Goal: Information Seeking & Learning: Learn about a topic

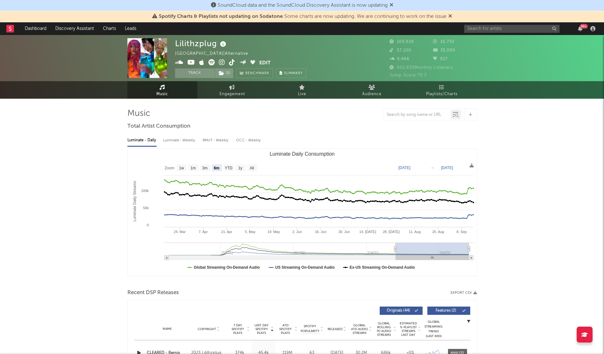
select select "6m"
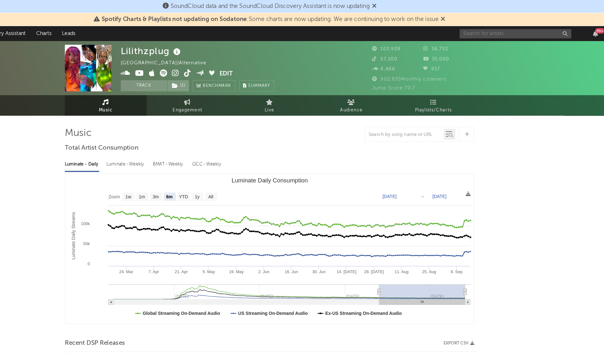
click at [468, 29] on input "text" at bounding box center [511, 29] width 95 height 8
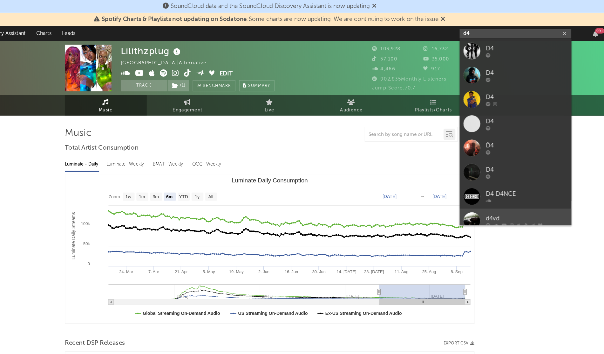
type input "d4"
click at [508, 186] on div "d4vd" at bounding box center [522, 186] width 70 height 8
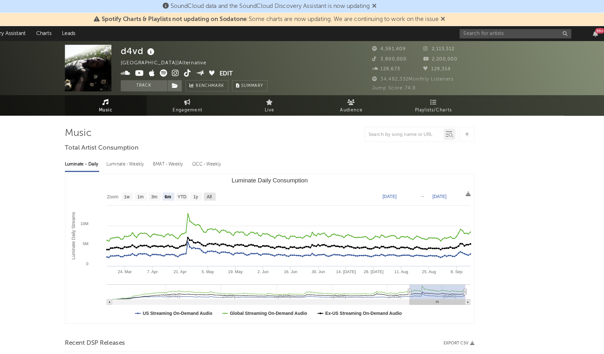
click at [248, 166] on text "All" at bounding box center [250, 168] width 4 height 4
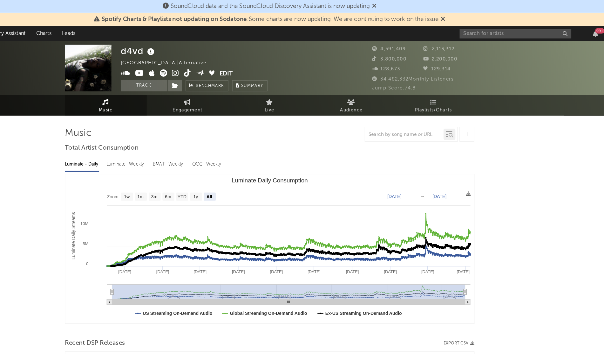
select select "All"
type input "[DATE]"
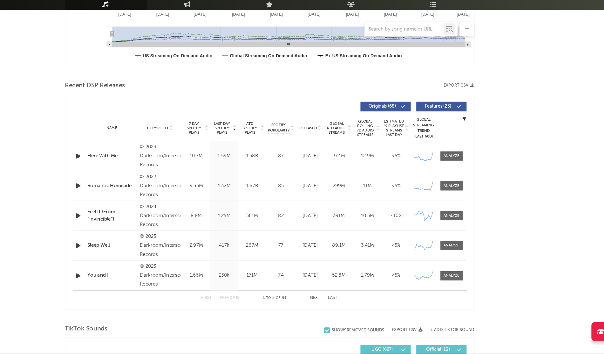
scroll to position [183, 0]
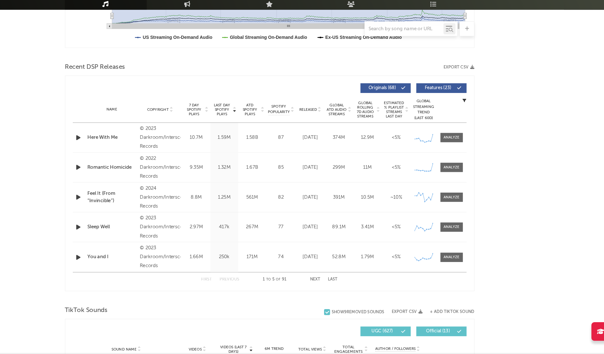
click at [137, 170] on icon "button" at bounding box center [139, 169] width 7 height 8
click at [210, 343] on icon "button" at bounding box center [211, 345] width 3 height 5
click at [137, 192] on icon "button" at bounding box center [139, 194] width 7 height 8
click at [210, 344] on icon "button" at bounding box center [211, 345] width 3 height 5
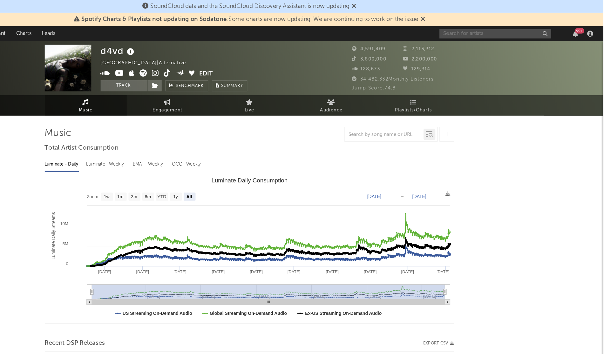
click at [475, 30] on input "text" at bounding box center [511, 29] width 95 height 8
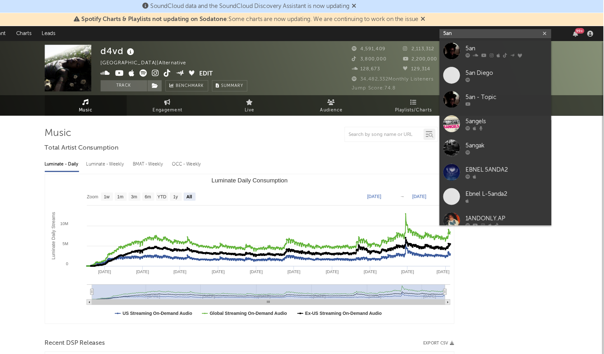
type input "5an"
click at [477, 42] on div at bounding box center [475, 43] width 14 height 14
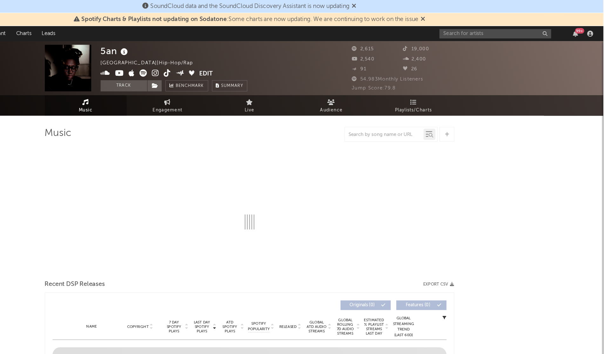
select select "6m"
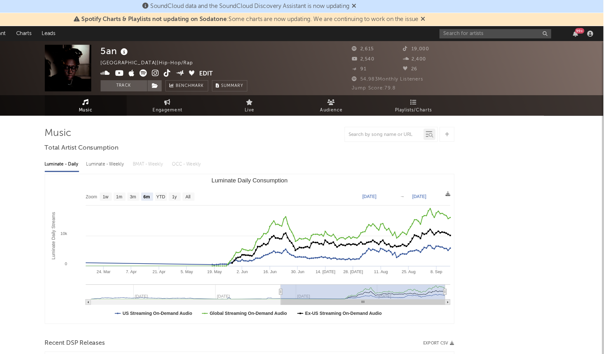
click at [477, 42] on div "19,000" at bounding box center [455, 42] width 44 height 8
